Goal: Task Accomplishment & Management: Manage account settings

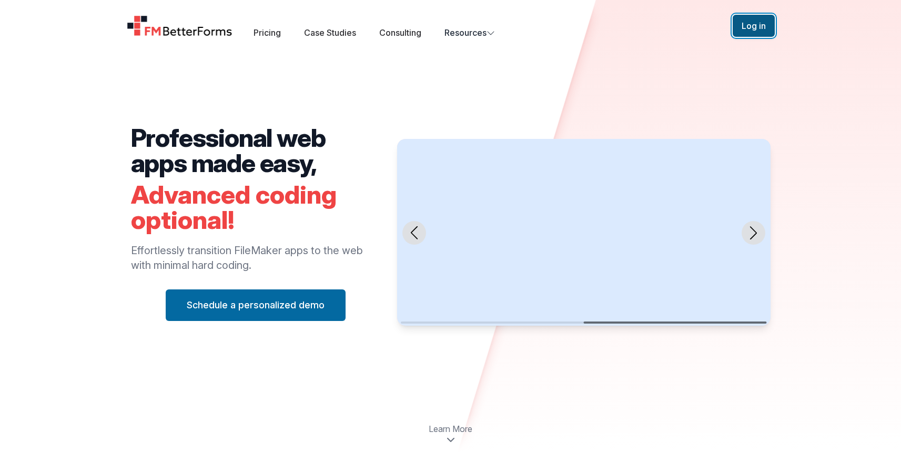
click at [765, 25] on button "Log in" at bounding box center [754, 26] width 42 height 22
